Goal: Communication & Community: Connect with others

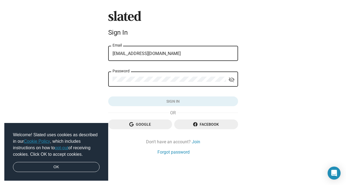
type input "[EMAIL_ADDRESS][DOMAIN_NAME]"
click at [173, 101] on button "Sign in" at bounding box center [173, 101] width 130 height 10
click at [67, 168] on link "OK" at bounding box center [56, 167] width 87 height 10
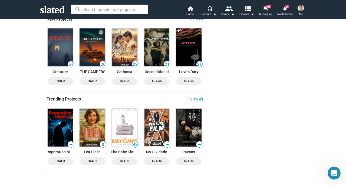
scroll to position [716, 0]
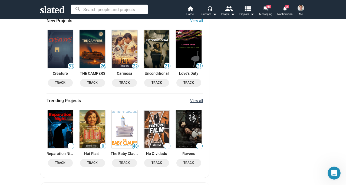
click at [197, 98] on link "View all" at bounding box center [196, 100] width 13 height 4
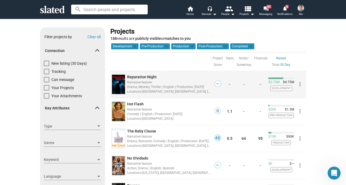
click at [150, 75] on span "Reparation Night" at bounding box center [141, 77] width 29 height 4
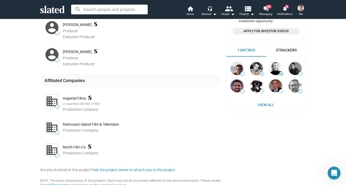
scroll to position [153, 0]
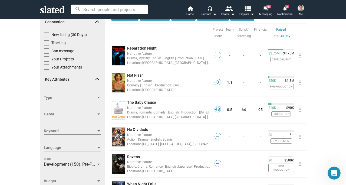
scroll to position [29, 0]
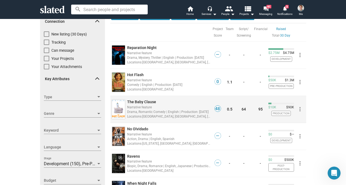
click at [157, 114] on div "Locations: [GEOGRAPHIC_DATA], [GEOGRAPHIC_DATA], [GEOGRAPHIC_DATA]" at bounding box center [169, 116] width 84 height 5
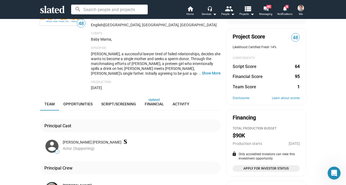
scroll to position [84, 0]
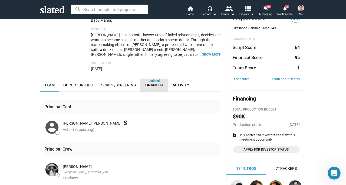
click at [151, 83] on span "Financial" at bounding box center [154, 85] width 19 height 4
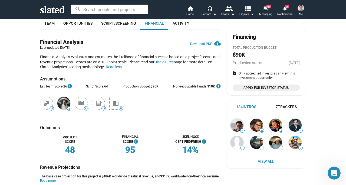
scroll to position [149, 0]
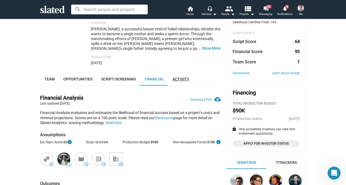
click at [173, 74] on link "Activity" at bounding box center [180, 79] width 25 height 13
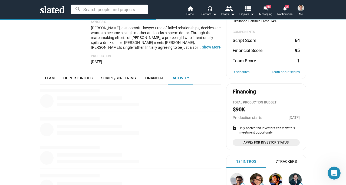
scroll to position [141, 0]
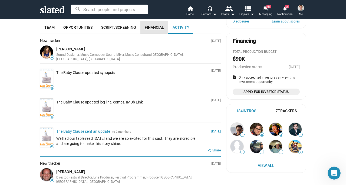
click at [147, 23] on link "Financial" at bounding box center [154, 27] width 28 height 13
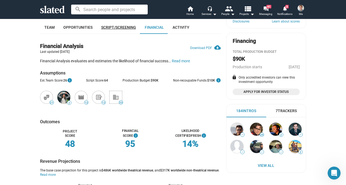
click at [118, 27] on span "Script/Screening" at bounding box center [118, 27] width 35 height 4
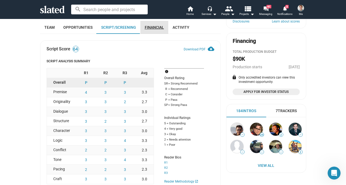
click at [165, 24] on link "Financial" at bounding box center [154, 27] width 28 height 13
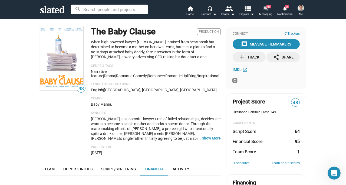
click at [262, 7] on link "forum 41 Messaging" at bounding box center [265, 11] width 19 height 12
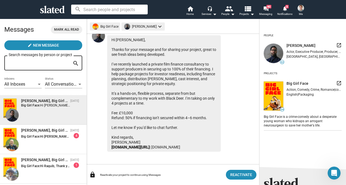
scroll to position [207, 0]
click at [54, 146] on div "[PERSON_NAME], Big Girl Face [DATE] Big Girl Face: Hi [PERSON_NAME] and thanks …" at bounding box center [43, 139] width 80 height 23
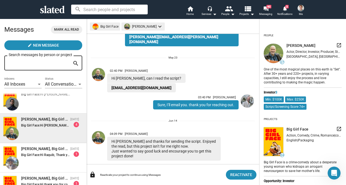
scroll to position [12, 0]
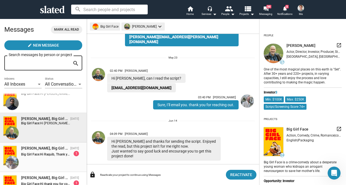
click at [51, 150] on div "[PERSON_NAME], Big Girl Face" at bounding box center [44, 148] width 47 height 5
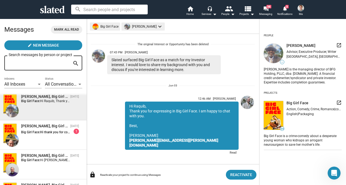
scroll to position [64, 0]
click at [52, 136] on div "[PERSON_NAME], Big Girl Face [DATE] Big Girl Face: Hi thank you for connecting.…" at bounding box center [43, 134] width 80 height 23
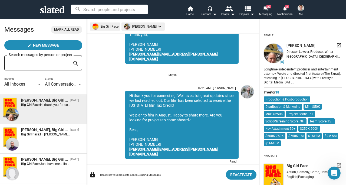
scroll to position [99, 0]
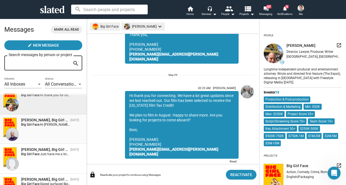
click at [50, 132] on div "[PERSON_NAME], Big Girl Face [DATE] Big Girl Face: Hi [PERSON_NAME]! Checking i…" at bounding box center [43, 128] width 80 height 23
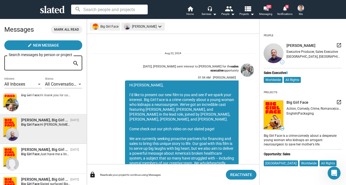
scroll to position [262, 0]
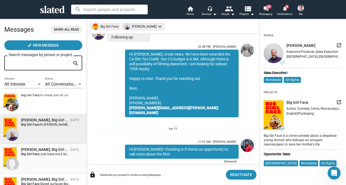
click at [49, 159] on div "[PERSON_NAME], Big Girl Face [DATE] Big Girl Face: Just have me a link of your …" at bounding box center [43, 158] width 80 height 23
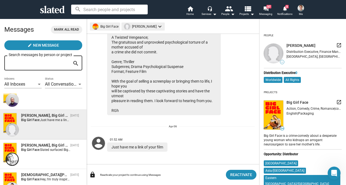
scroll to position [163, 0]
click at [48, 157] on div "[PERSON_NAME], Big Girl Face [DATE] Big Girl Face: Slated surfaced Big Girl Fac…" at bounding box center [43, 154] width 80 height 23
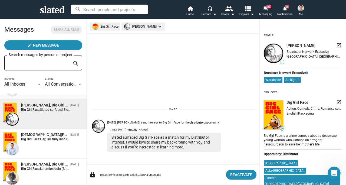
scroll to position [179, 0]
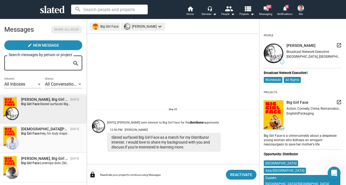
click at [53, 138] on div "[PERSON_NAME], Big Girl Face [DATE] Big Girl Face: Hey, I'm truly inspired by y…" at bounding box center [43, 137] width 80 height 23
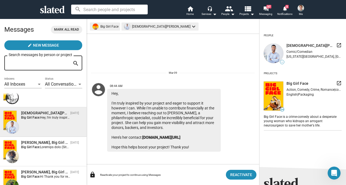
scroll to position [200, 0]
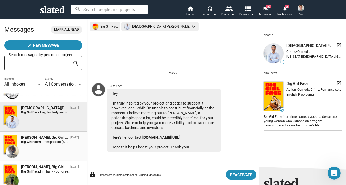
click at [53, 148] on div "[PERSON_NAME], Big Girl Face [DATE] Big Girl Face:" at bounding box center [43, 146] width 80 height 23
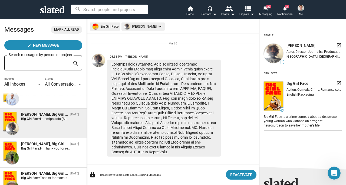
scroll to position [223, 0]
click at [56, 154] on div "[PERSON_NAME], Big Girl Face [DATE] Big Girl Face: Hi Thank you for reaching ou…" at bounding box center [43, 152] width 80 height 23
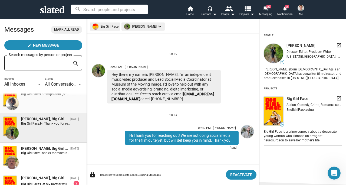
scroll to position [249, 0]
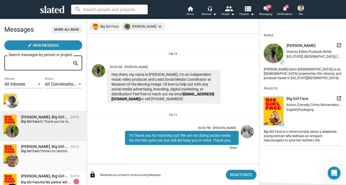
click at [53, 157] on div "[PERSON_NAME], Big Girl Face [DATE] Big Girl Face: Thanks for reaching out, [PE…" at bounding box center [43, 155] width 80 height 23
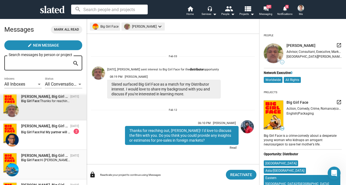
scroll to position [311, 0]
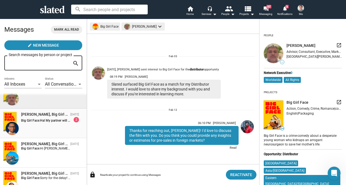
click at [44, 127] on div "[PERSON_NAME], Big Girl Face [DATE] Big Girl Face: Ha! My partner will love tha…" at bounding box center [43, 123] width 80 height 23
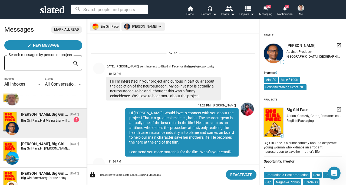
scroll to position [27, 0]
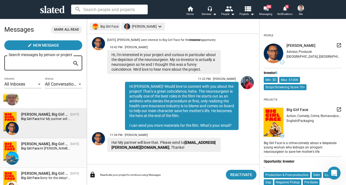
click at [46, 154] on div "[PERSON_NAME], Big Girl Face [DATE] Big Girl Face: Hi [PERSON_NAME]! Thanks for…" at bounding box center [43, 152] width 80 height 23
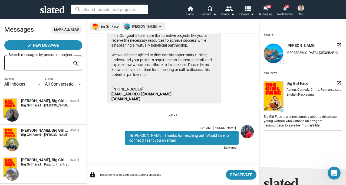
click at [286, 8] on mat-icon "notifications" at bounding box center [284, 8] width 5 height 5
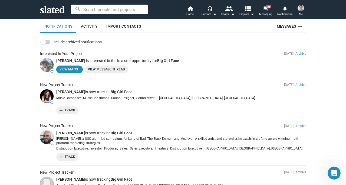
scroll to position [46, 0]
